Goal: Find specific page/section: Find specific page/section

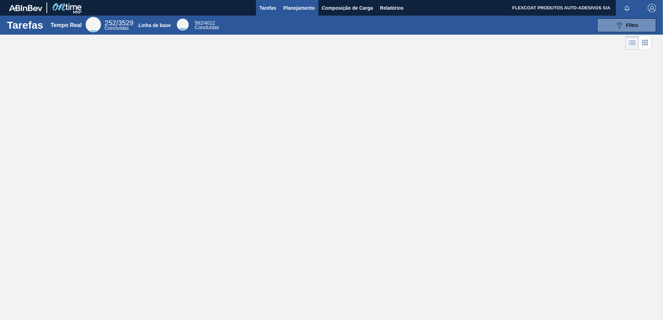
click at [289, 9] on span "Planejamento" at bounding box center [299, 8] width 32 height 8
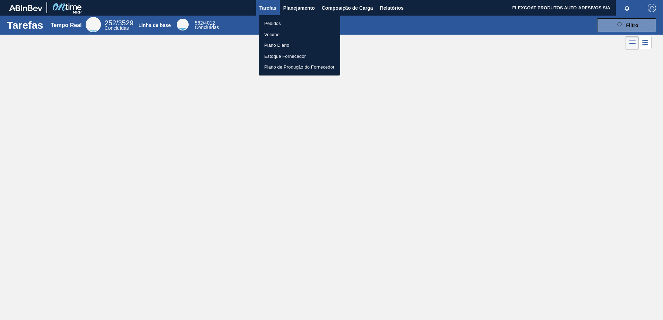
click at [268, 22] on li "Pedidos" at bounding box center [299, 23] width 81 height 11
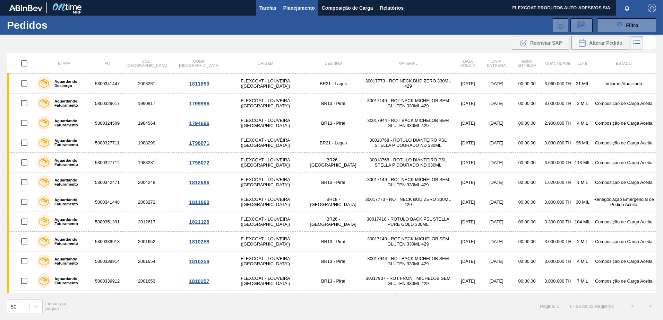
click at [264, 11] on span "Tarefas" at bounding box center [267, 8] width 17 height 8
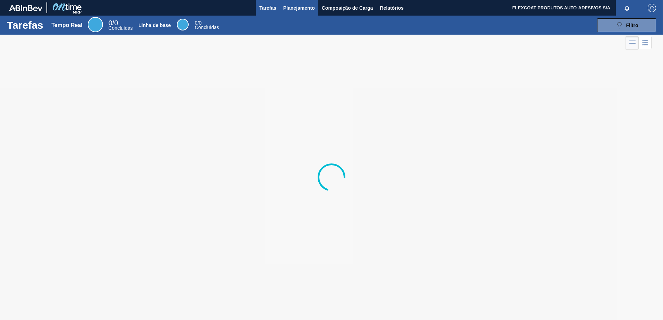
click at [285, 8] on span "Planejamento" at bounding box center [299, 8] width 32 height 8
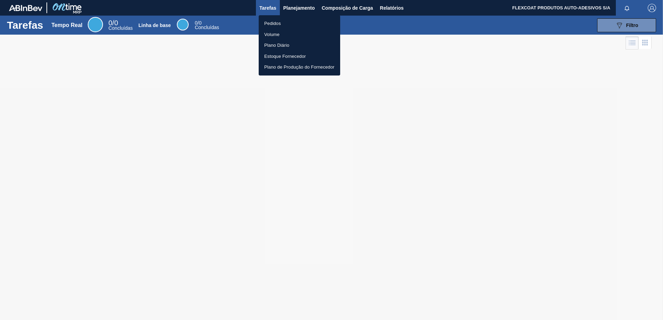
click at [272, 22] on li "Pedidos" at bounding box center [299, 23] width 81 height 11
